Goal: Information Seeking & Learning: Learn about a topic

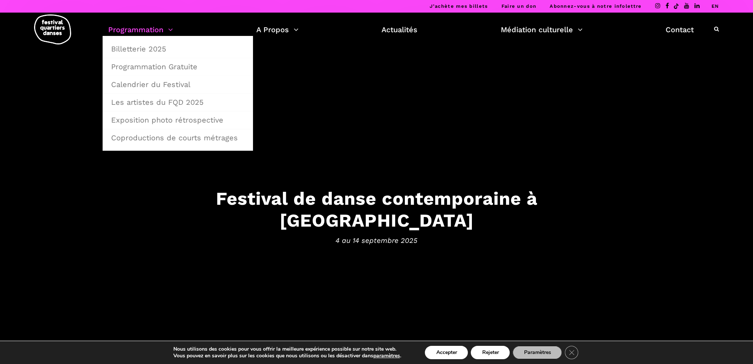
click at [137, 26] on link "Programmation" at bounding box center [140, 29] width 65 height 13
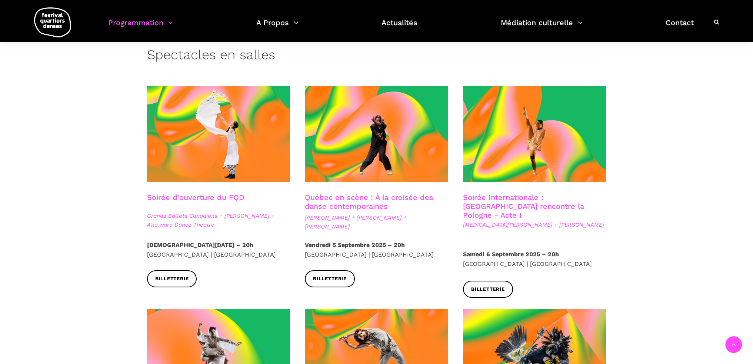
scroll to position [148, 0]
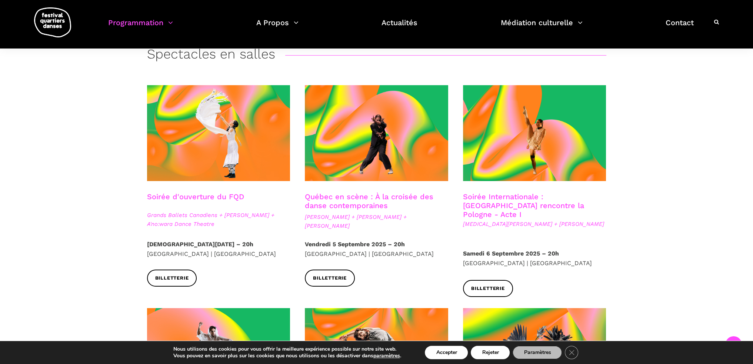
click at [176, 193] on link "Soirée d'ouverture du FQD" at bounding box center [195, 196] width 97 height 9
click at [482, 199] on link "Soirée Internationale : Montréal rencontre la Pologne - Acte I" at bounding box center [523, 205] width 121 height 27
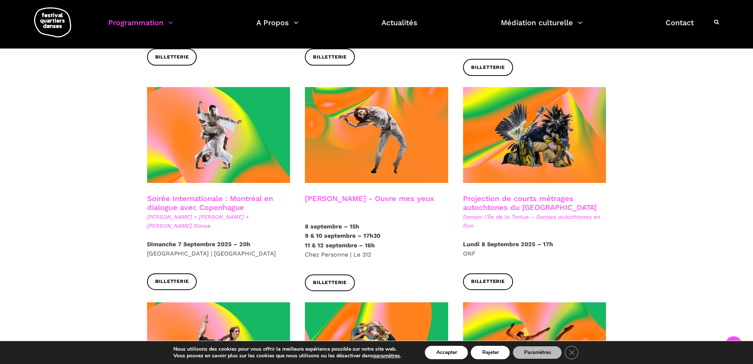
scroll to position [371, 0]
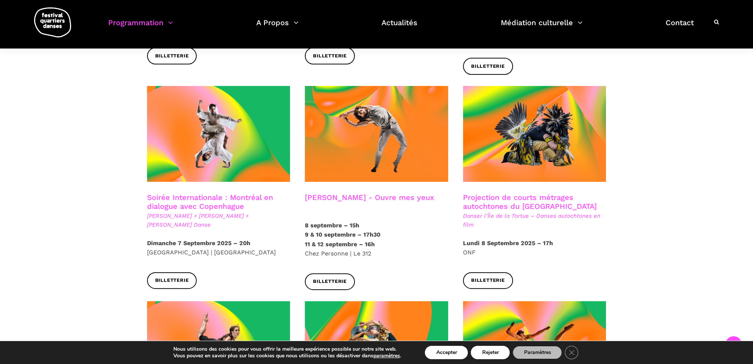
click at [369, 193] on h3 "Charles-Alexis Desgagnés - Ouvre mes yeux" at bounding box center [369, 202] width 129 height 19
drag, startPoint x: 363, startPoint y: 186, endPoint x: 360, endPoint y: 175, distance: 11.5
click at [363, 193] on h3 "Charles-Alexis Desgagnés - Ouvre mes yeux" at bounding box center [369, 202] width 129 height 19
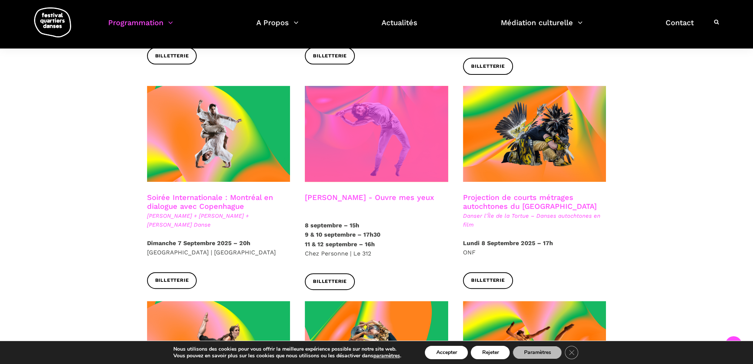
click at [367, 148] on span at bounding box center [376, 134] width 143 height 96
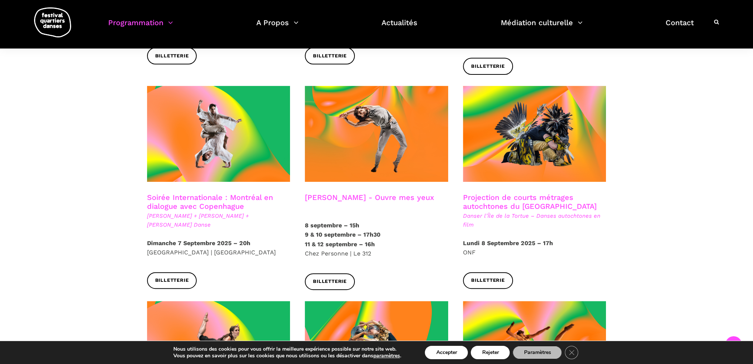
click at [484, 193] on h3 "Projection de courts métrages autochtones du Québec" at bounding box center [534, 202] width 143 height 19
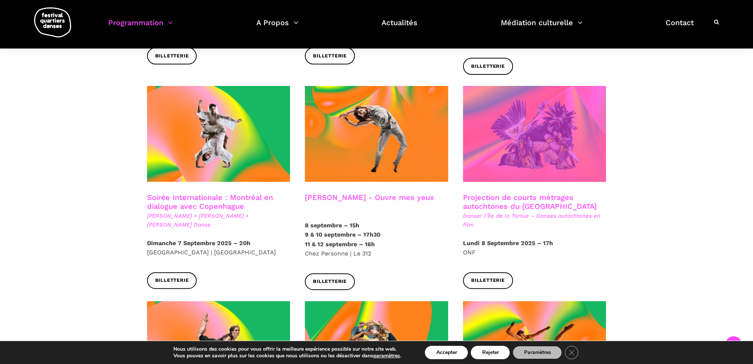
click at [494, 135] on span at bounding box center [534, 134] width 143 height 96
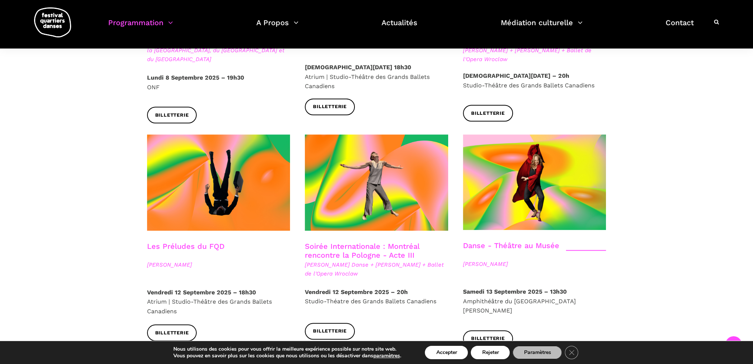
scroll to position [778, 0]
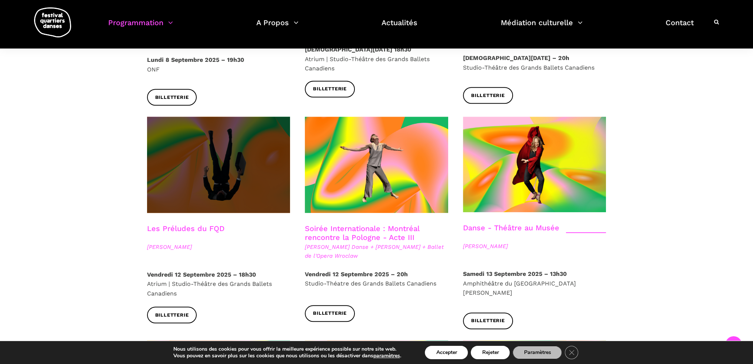
click at [205, 156] on span at bounding box center [218, 165] width 143 height 96
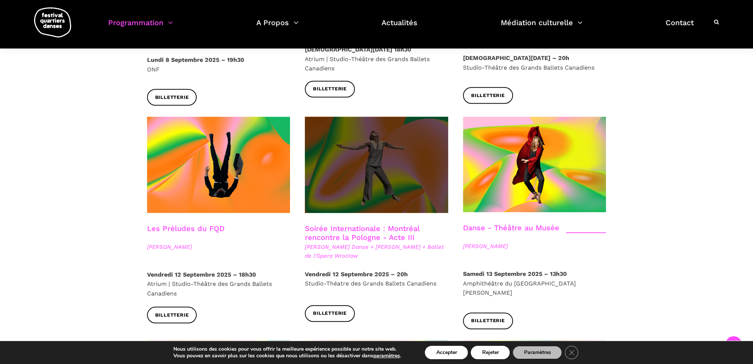
click at [354, 150] on span at bounding box center [376, 165] width 143 height 96
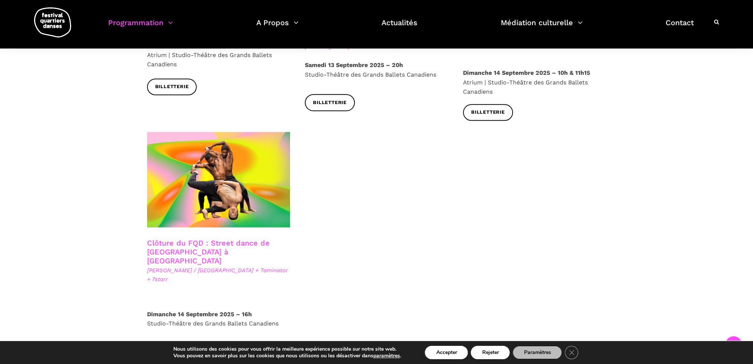
scroll to position [1223, 0]
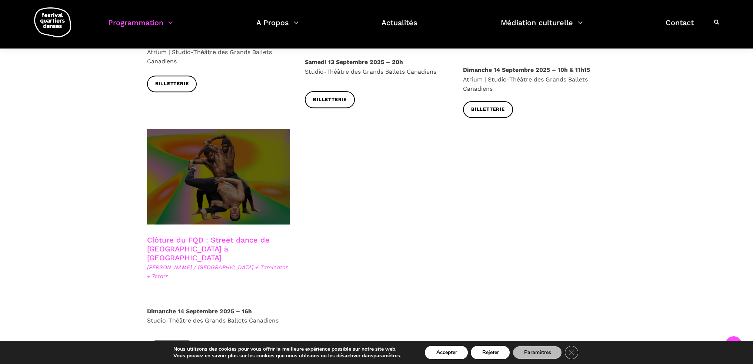
click at [196, 142] on span at bounding box center [218, 177] width 143 height 96
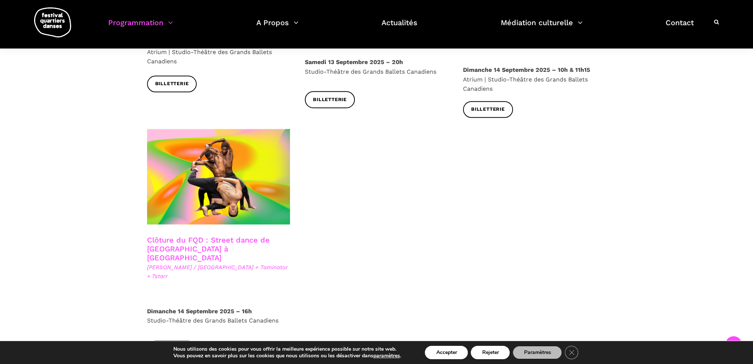
click at [172, 341] on link "Billetterie" at bounding box center [172, 349] width 50 height 17
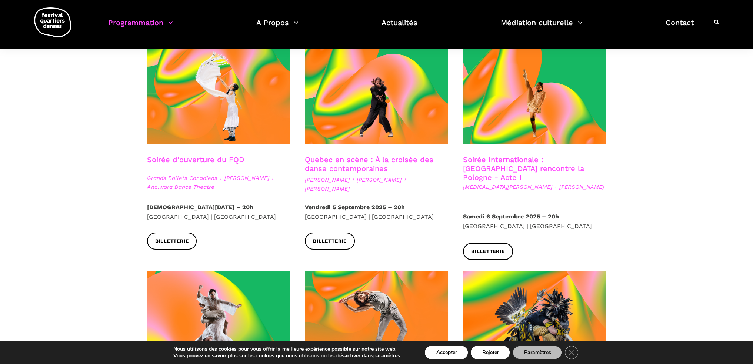
scroll to position [0, 0]
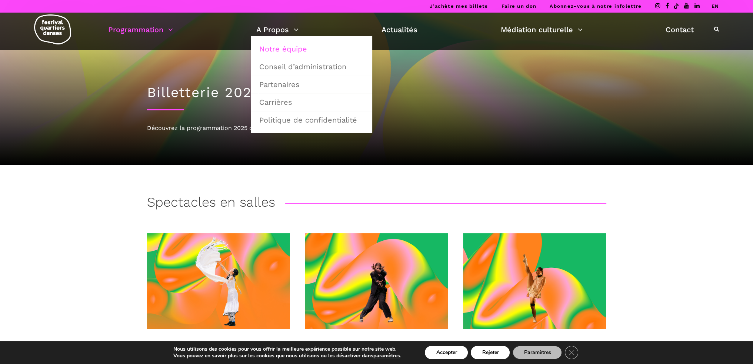
click at [273, 48] on link "Notre équipe" at bounding box center [311, 48] width 113 height 17
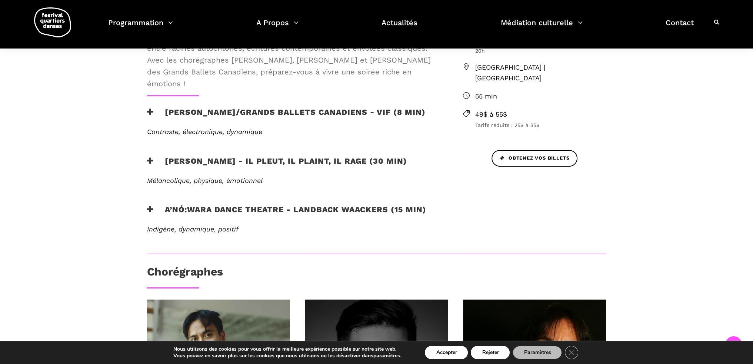
scroll to position [445, 0]
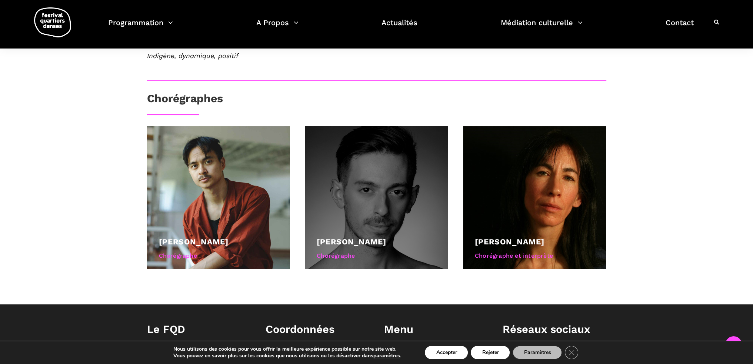
click at [366, 243] on link "Étienne Delorme" at bounding box center [352, 241] width 70 height 9
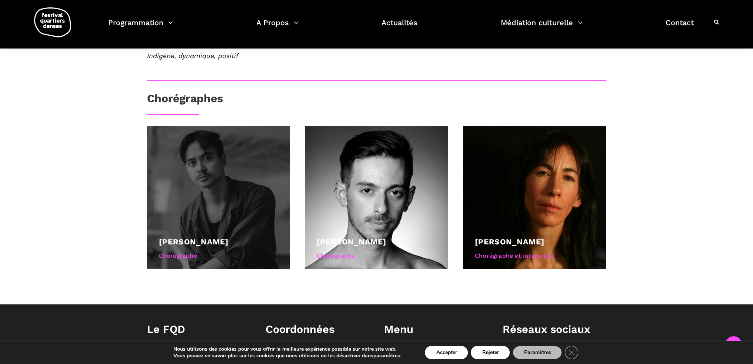
click at [195, 183] on div at bounding box center [218, 197] width 143 height 143
click at [230, 179] on div at bounding box center [218, 197] width 143 height 143
click at [180, 252] on div "Chorégraphe" at bounding box center [219, 256] width 120 height 10
click at [202, 227] on div at bounding box center [218, 197] width 143 height 143
click at [215, 188] on div at bounding box center [218, 197] width 143 height 143
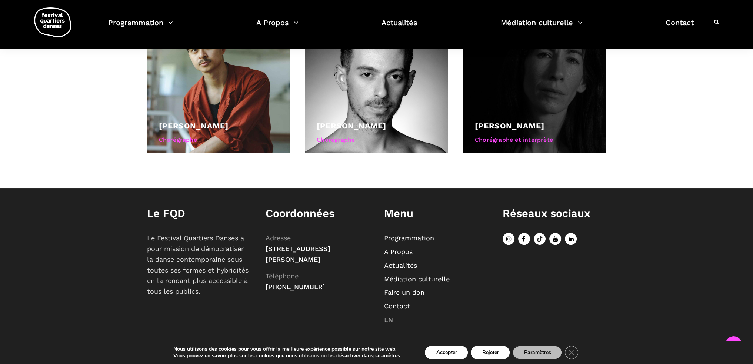
scroll to position [412, 0]
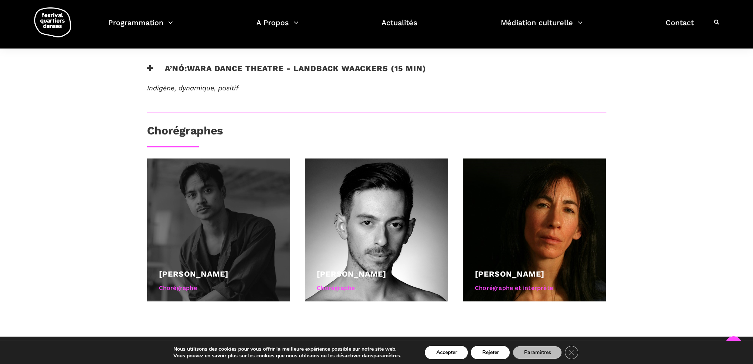
click at [187, 210] on div at bounding box center [218, 230] width 143 height 143
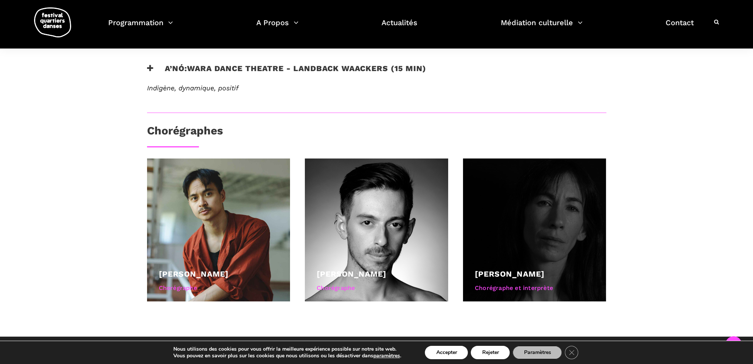
click at [568, 210] on div at bounding box center [534, 230] width 143 height 143
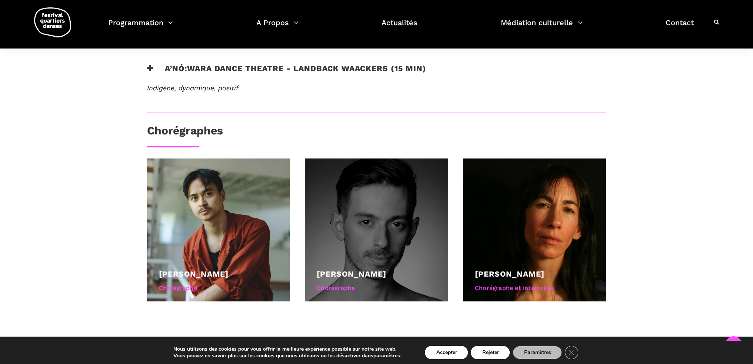
click at [335, 207] on div at bounding box center [376, 230] width 143 height 143
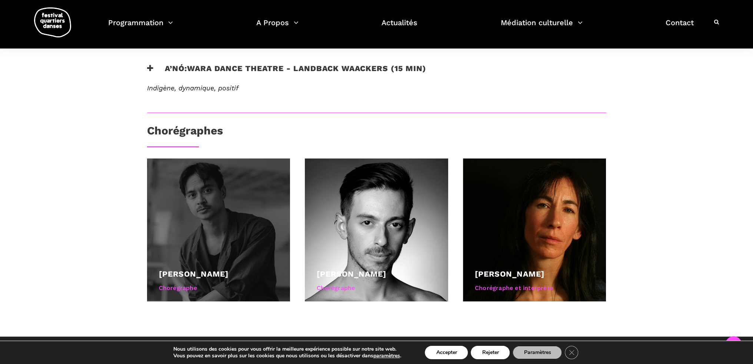
scroll to position [561, 0]
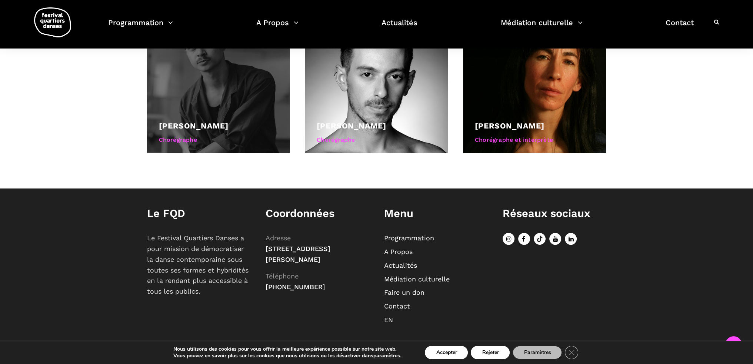
click at [173, 139] on div "Chorégraphe" at bounding box center [219, 140] width 120 height 10
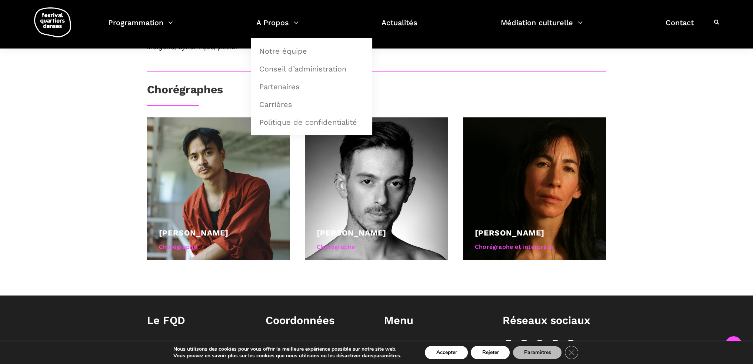
scroll to position [375, 0]
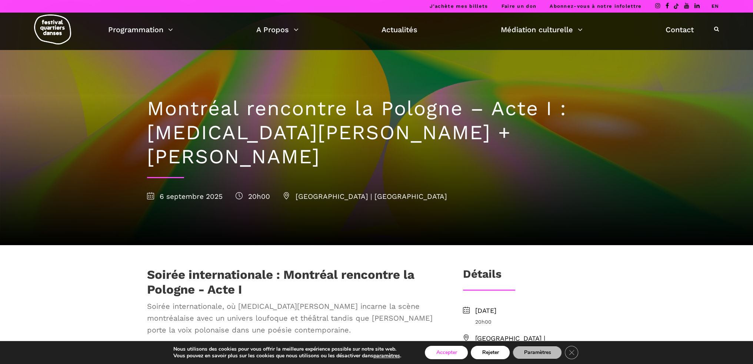
click at [435, 354] on button "Accepter" at bounding box center [446, 352] width 43 height 13
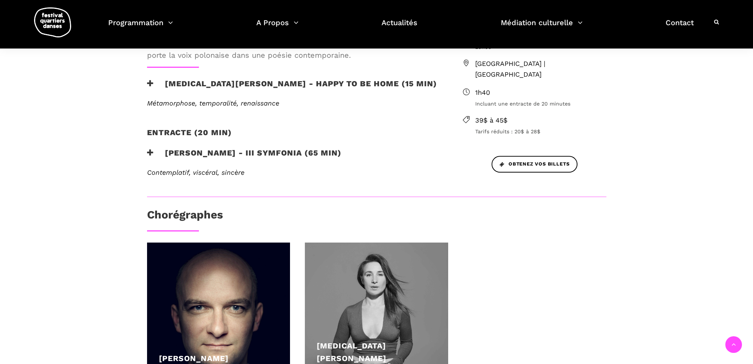
scroll to position [371, 0]
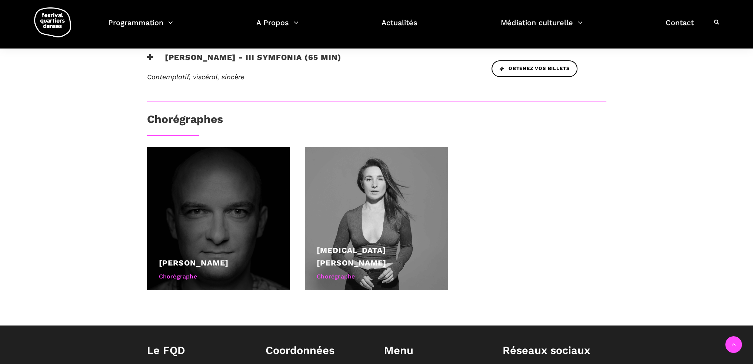
click at [174, 272] on div "Chorégraphe" at bounding box center [219, 277] width 120 height 10
click at [197, 257] on div "Janusz Orlik" at bounding box center [219, 263] width 120 height 13
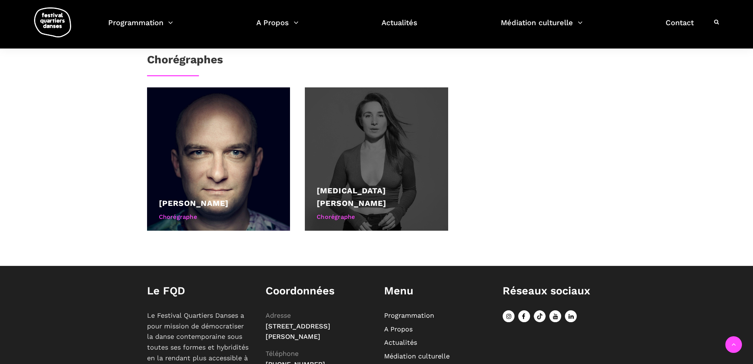
scroll to position [482, 0]
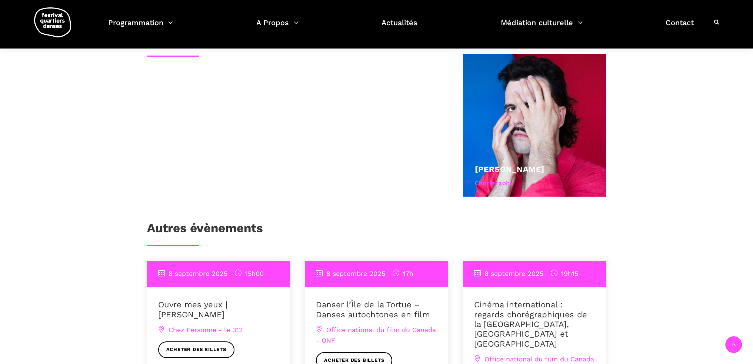
scroll to position [371, 0]
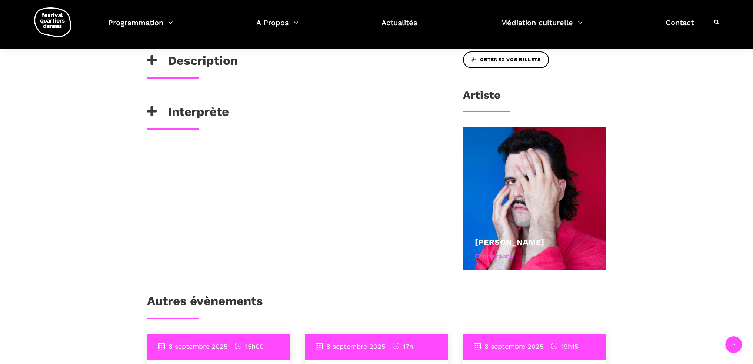
click at [178, 114] on h3 "Interprète" at bounding box center [188, 113] width 82 height 19
click at [177, 149] on p "Charles-Alexis Desgagnés" at bounding box center [293, 151] width 292 height 12
click at [178, 151] on p "Charles-Alexis Desgagnés" at bounding box center [293, 151] width 292 height 12
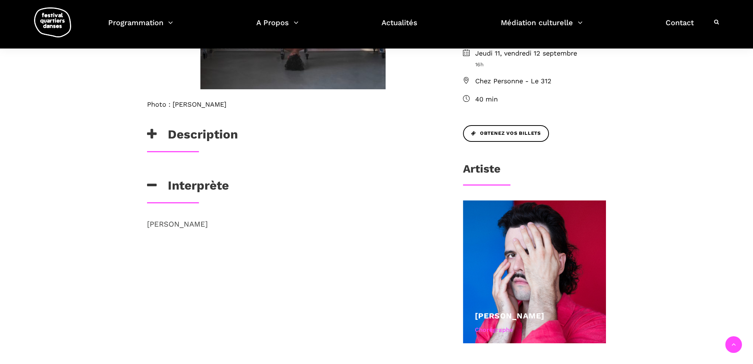
scroll to position [185, 0]
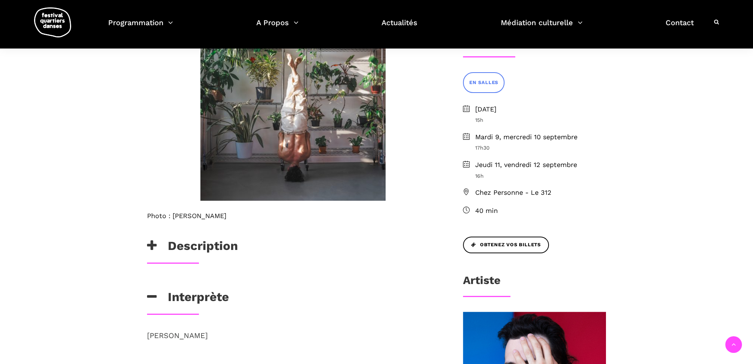
click at [169, 245] on h3 "Description" at bounding box center [192, 248] width 91 height 19
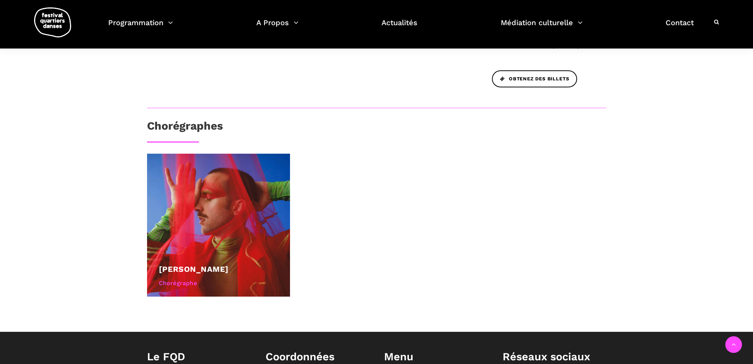
scroll to position [408, 0]
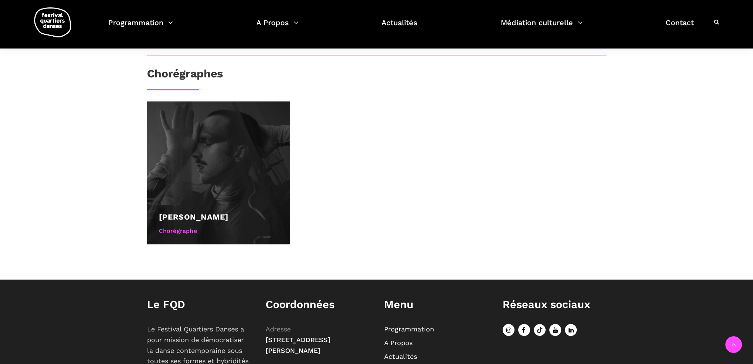
click at [205, 186] on div at bounding box center [218, 173] width 143 height 143
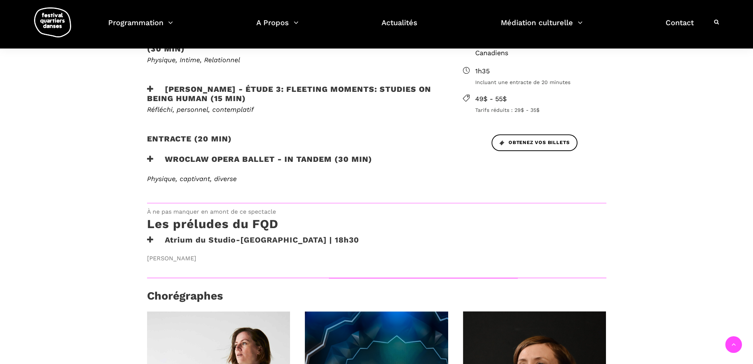
scroll to position [74, 0]
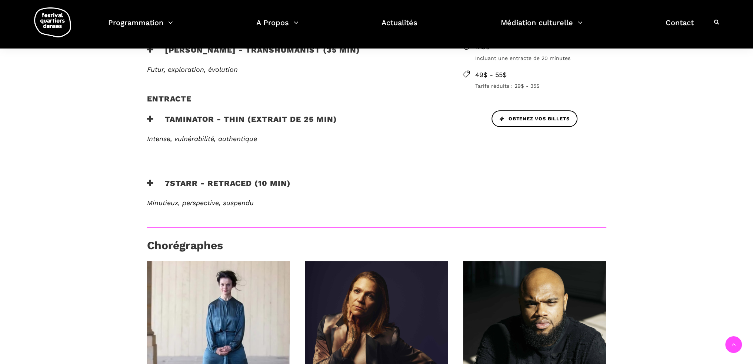
scroll to position [445, 0]
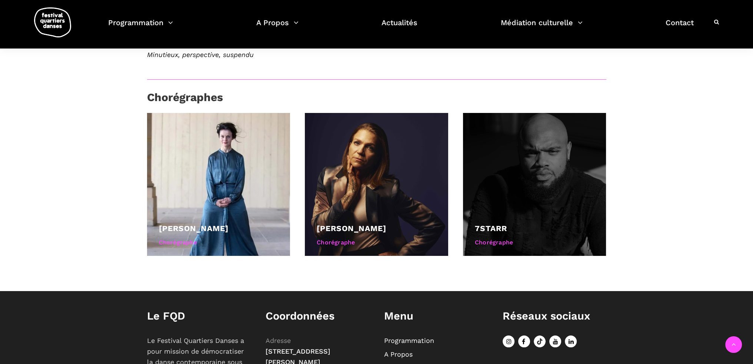
click at [517, 143] on div at bounding box center [534, 184] width 143 height 143
click at [513, 145] on div at bounding box center [534, 184] width 143 height 143
click at [501, 238] on div "Chorégraphe" at bounding box center [535, 243] width 120 height 10
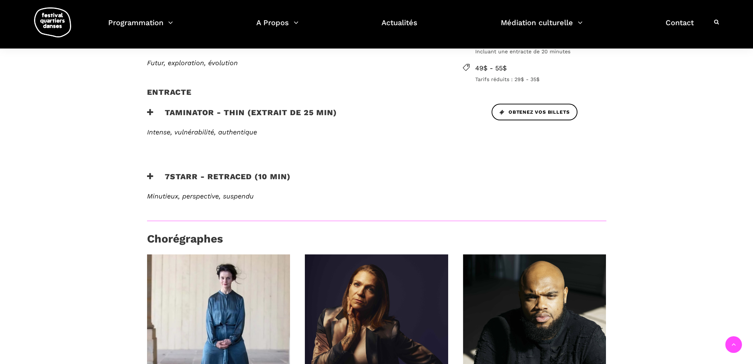
scroll to position [302, 0]
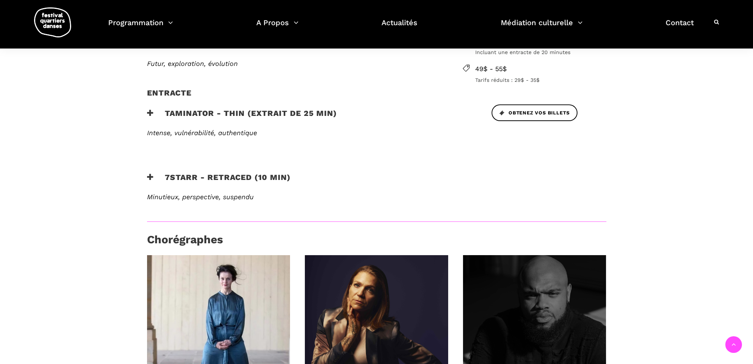
click at [508, 289] on div at bounding box center [534, 326] width 143 height 143
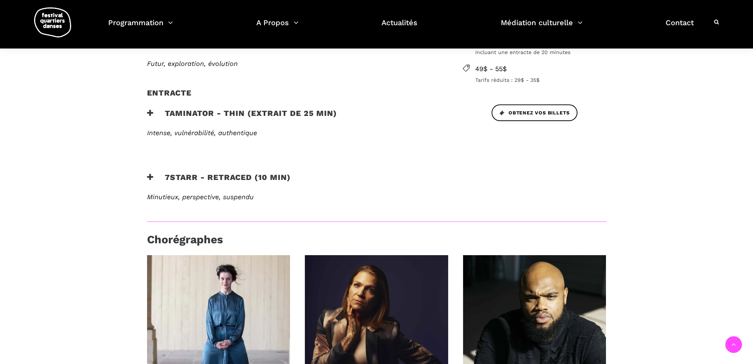
drag, startPoint x: 197, startPoint y: 148, endPoint x: 195, endPoint y: 155, distance: 7.0
click at [196, 150] on div "Street Dance de Copenhague à Montréal Clôture du FQD : de Copenhague à Montréal…" at bounding box center [293, 81] width 307 height 280
click at [195, 173] on h3 "7Starr - Retraced (10 min)" at bounding box center [219, 182] width 144 height 19
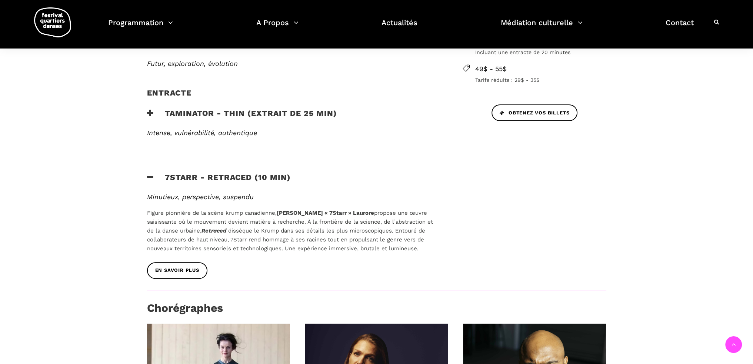
scroll to position [488, 0]
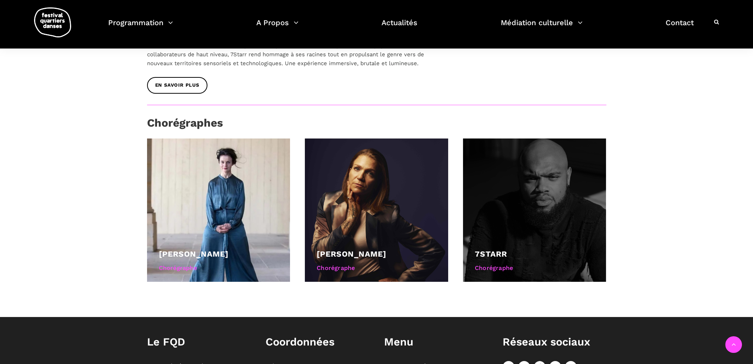
click at [525, 248] on div "7starr" at bounding box center [535, 254] width 120 height 13
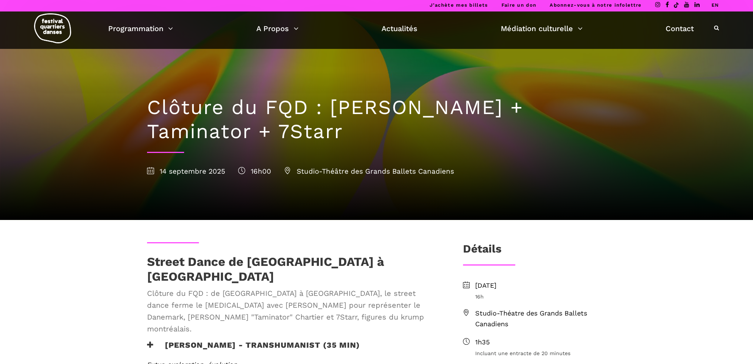
scroll to position [0, 0]
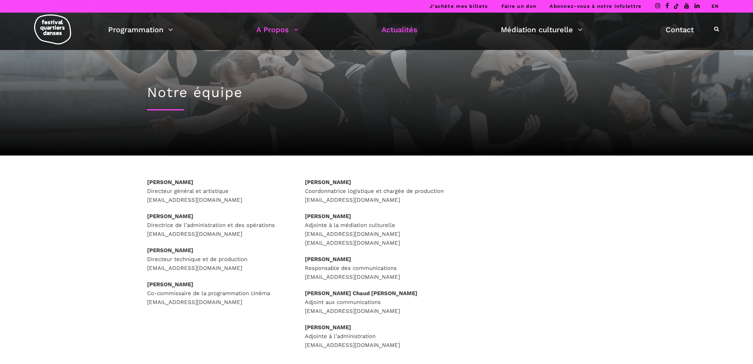
click at [402, 30] on link "Actualités" at bounding box center [400, 29] width 36 height 13
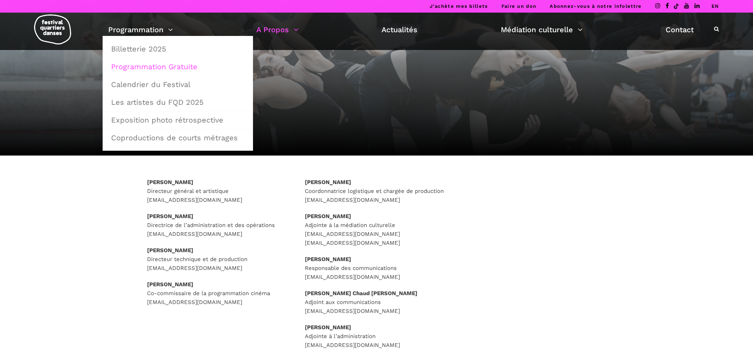
click at [144, 66] on link "Programmation Gratuite" at bounding box center [178, 66] width 142 height 17
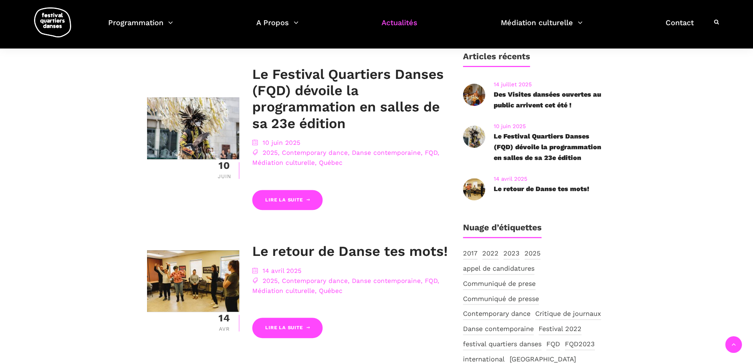
scroll to position [333, 0]
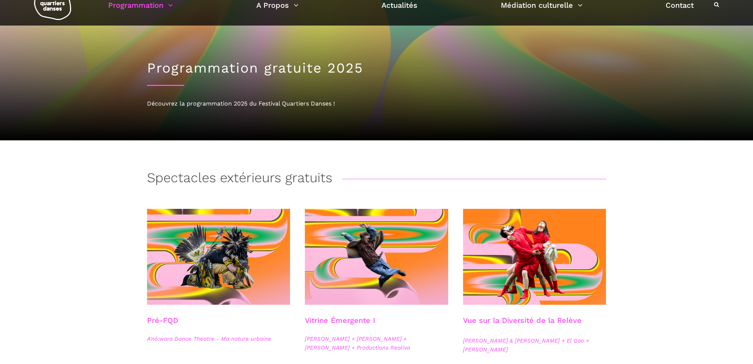
scroll to position [111, 0]
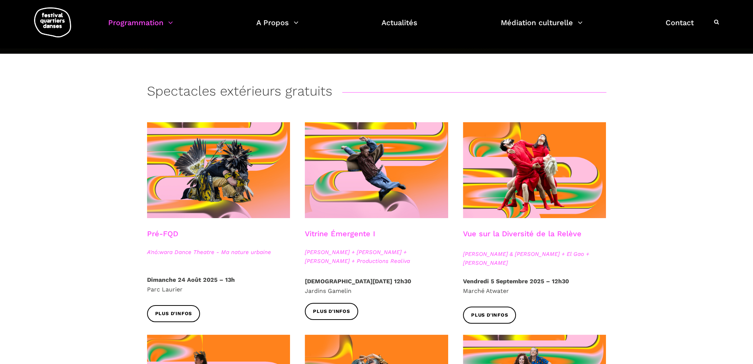
click at [354, 234] on h3 "Vitrine Émergente I" at bounding box center [340, 238] width 70 height 19
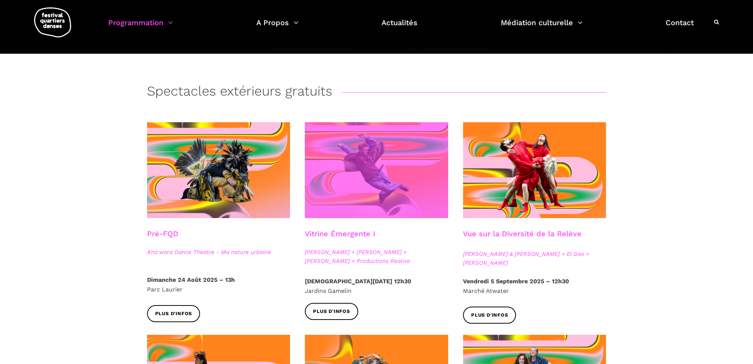
click at [372, 185] on span at bounding box center [376, 170] width 143 height 96
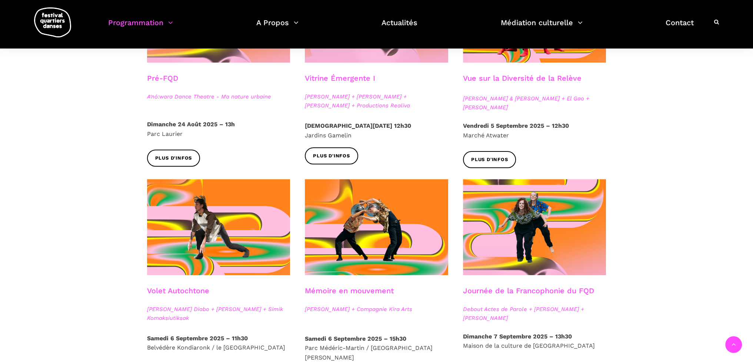
scroll to position [259, 0]
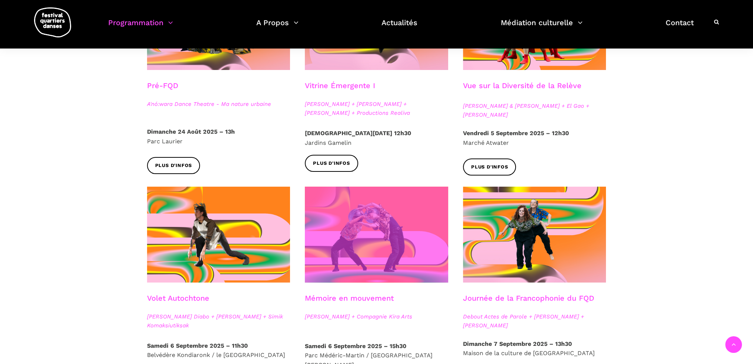
click at [356, 219] on span at bounding box center [376, 235] width 143 height 96
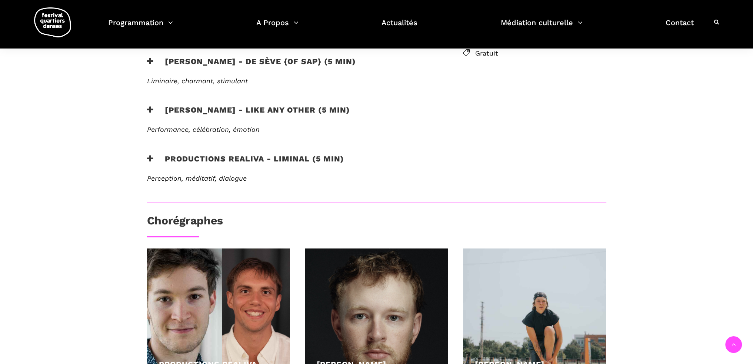
scroll to position [296, 0]
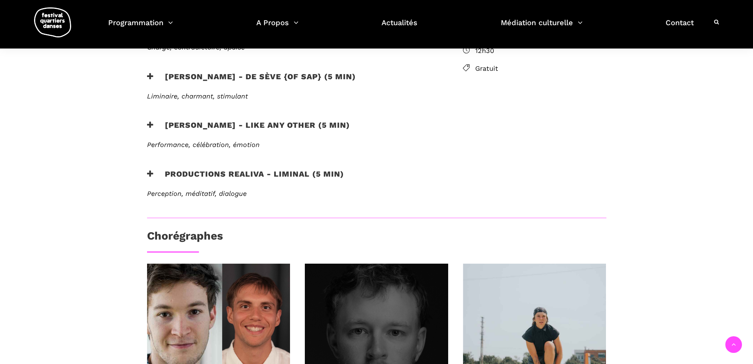
click at [325, 316] on div at bounding box center [376, 335] width 143 height 143
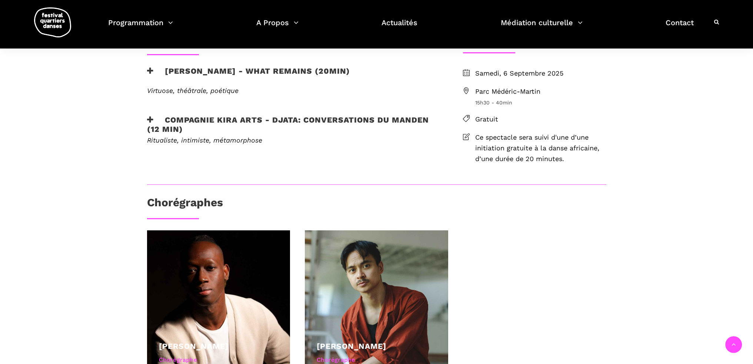
scroll to position [296, 0]
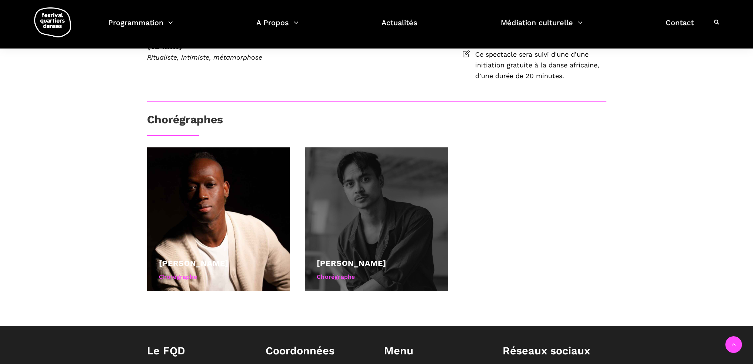
click at [332, 257] on div "[PERSON_NAME]" at bounding box center [377, 263] width 120 height 13
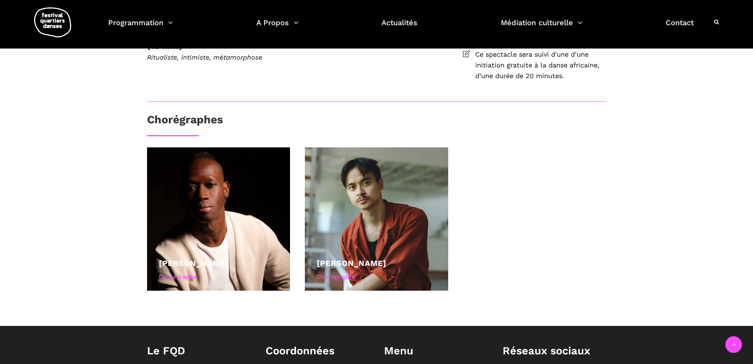
scroll to position [148, 0]
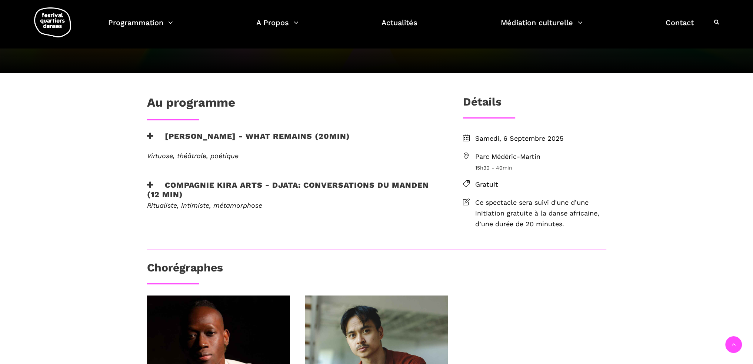
click at [515, 156] on span "Parc Médéric-Martin" at bounding box center [540, 157] width 131 height 11
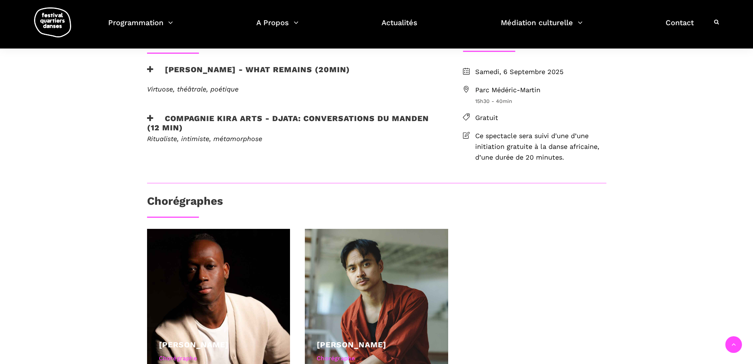
scroll to position [111, 0]
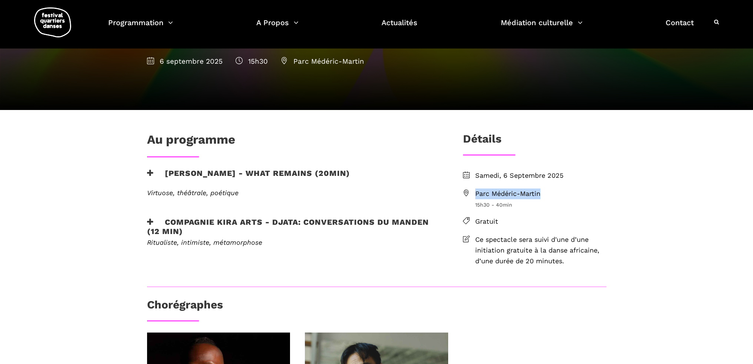
drag, startPoint x: 546, startPoint y: 193, endPoint x: 476, endPoint y: 194, distance: 70.4
click at [475, 195] on span "Parc Médéric-Martin" at bounding box center [540, 194] width 131 height 11
copy span "Parc Médéric-Martin"
